Goal: Information Seeking & Learning: Learn about a topic

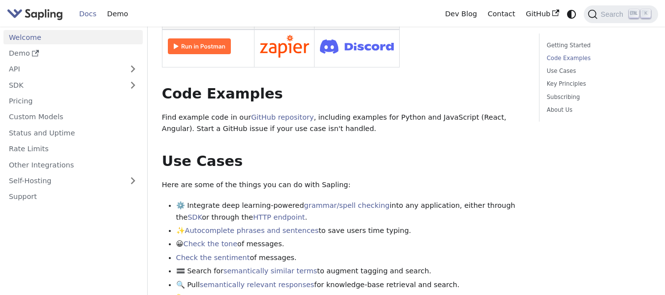
scroll to position [299, 0]
